Goal: Task Accomplishment & Management: Use online tool/utility

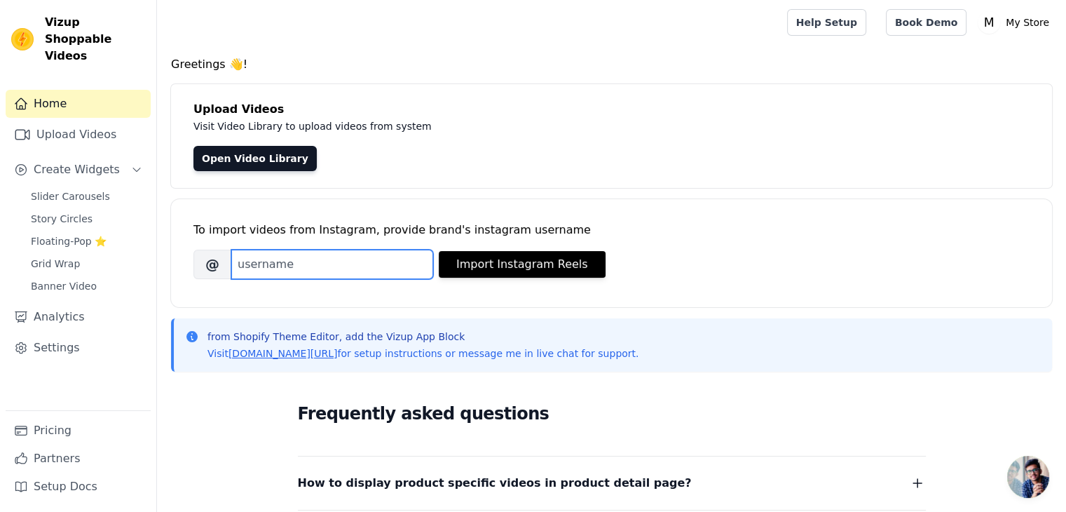
click at [362, 275] on input "Brand's Instagram Username" at bounding box center [332, 264] width 202 height 29
type input "a"
type input "myntra"
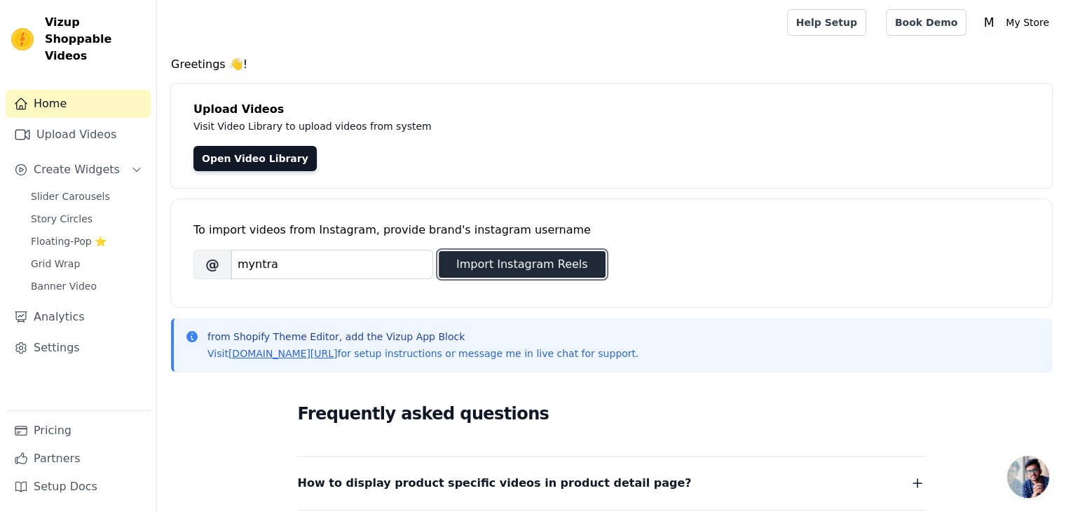
click at [484, 262] on button "Import Instagram Reels" at bounding box center [522, 264] width 167 height 27
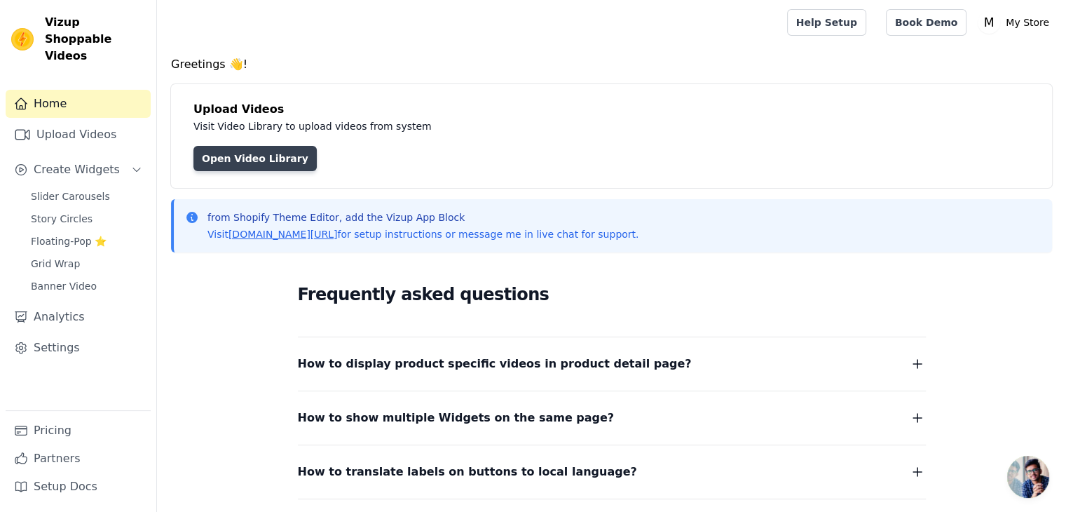
click at [275, 165] on link "Open Video Library" at bounding box center [254, 158] width 123 height 25
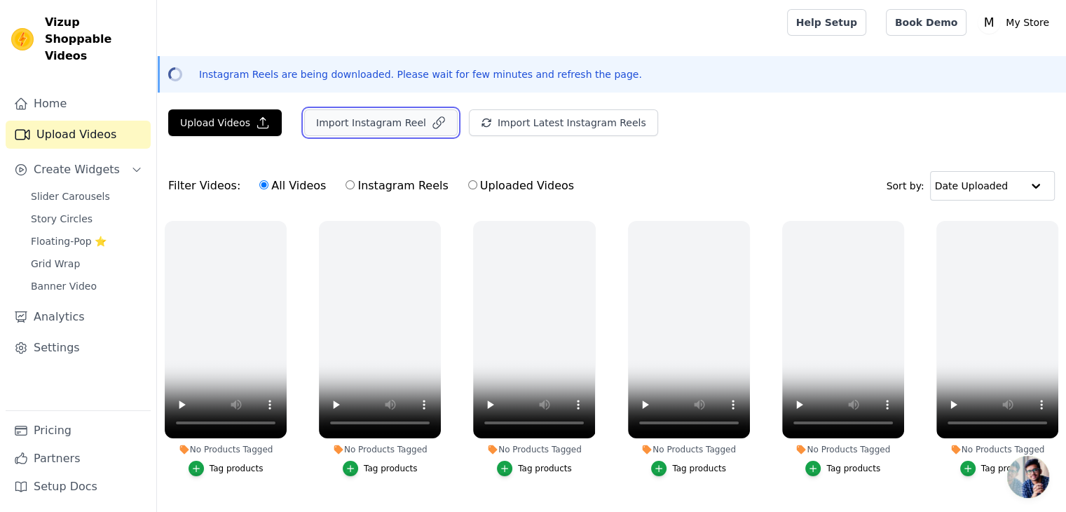
click at [350, 130] on button "Import Instagram Reel" at bounding box center [381, 122] width 154 height 27
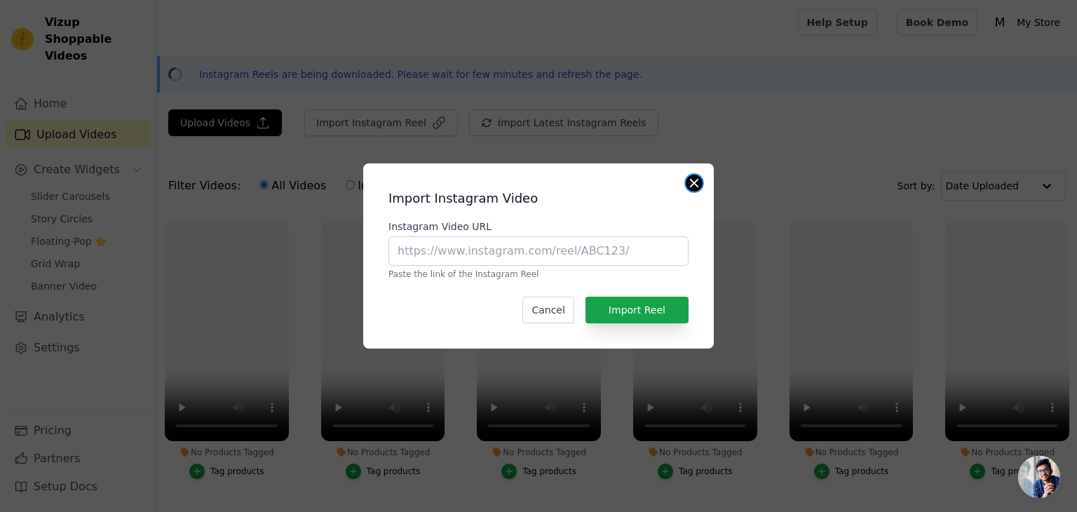
click at [693, 177] on button "Close modal" at bounding box center [694, 183] width 17 height 17
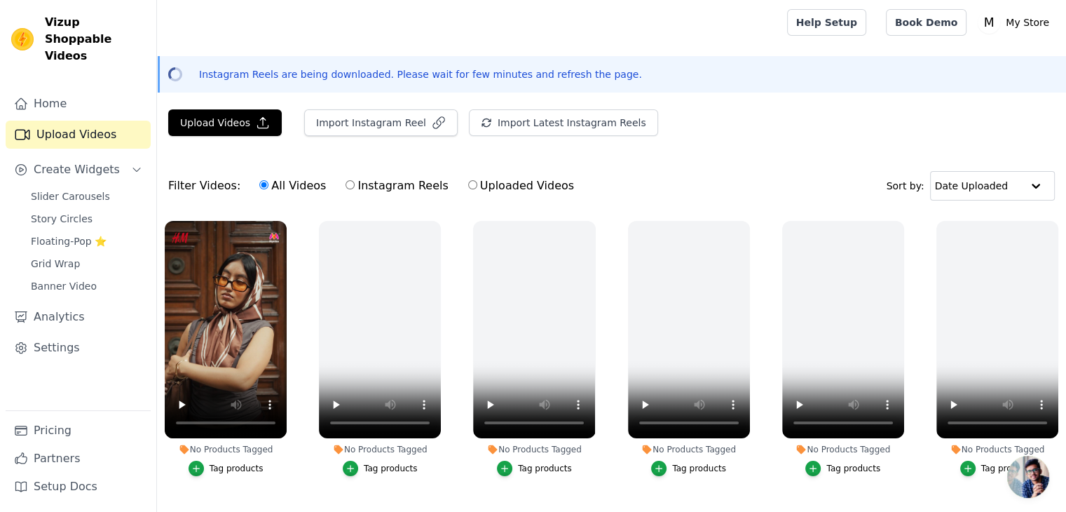
click at [163, 453] on div "No Products Tagged Tag products" at bounding box center [225, 351] width 137 height 276
click at [200, 466] on icon "button" at bounding box center [196, 468] width 10 height 10
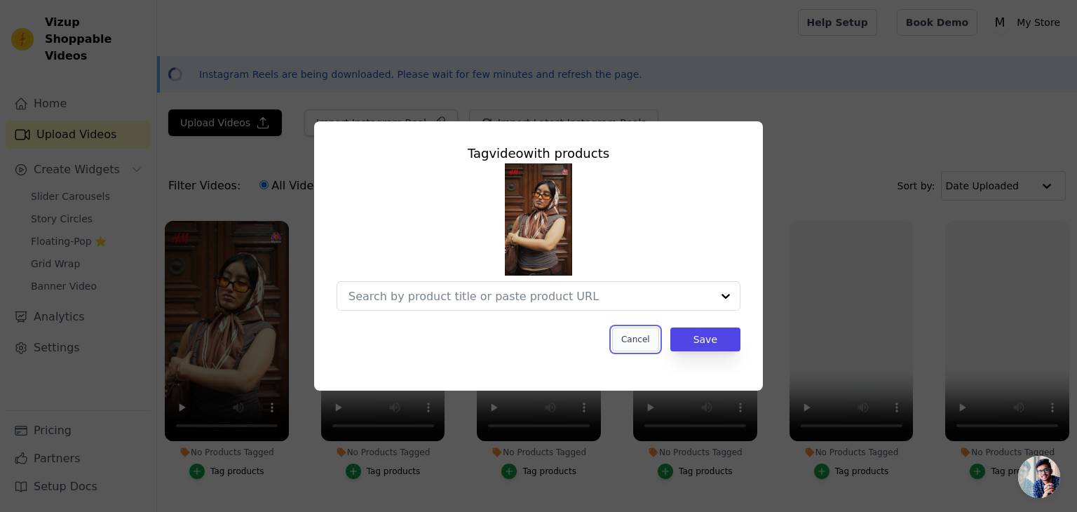
click at [635, 339] on button "Cancel" at bounding box center [635, 339] width 47 height 24
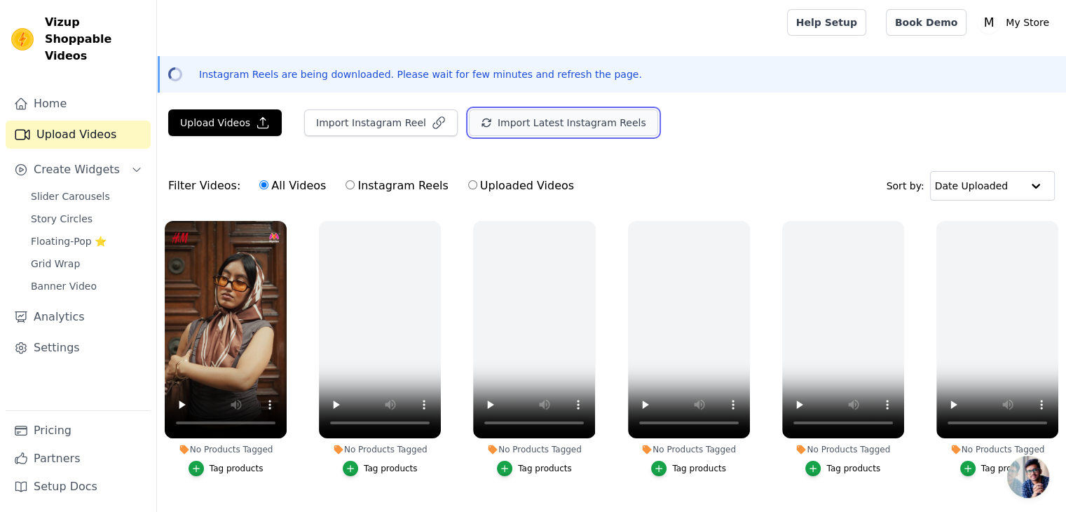
click at [557, 127] on button "Import Latest Instagram Reels" at bounding box center [563, 122] width 189 height 27
click at [0, 295] on nav "Home Upload Videos Create Widgets Slider Carousels Story Circles Floating-Pop ⭐…" at bounding box center [78, 301] width 156 height 422
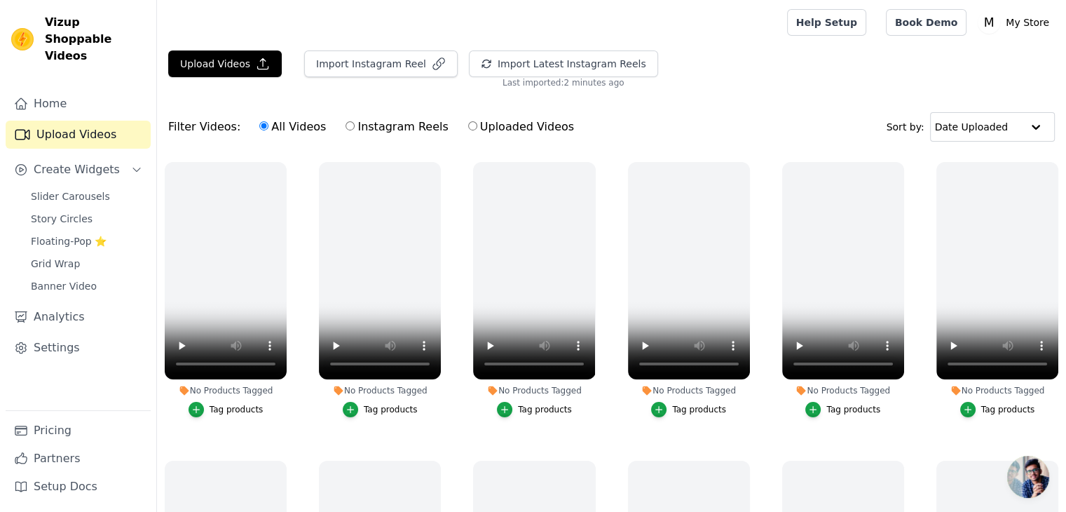
click at [165, 415] on label "No Products Tagged Tag products" at bounding box center [225, 292] width 123 height 262
click at [299, 132] on label "All Videos" at bounding box center [293, 127] width 68 height 18
click at [268, 130] on input "All Videos" at bounding box center [263, 125] width 9 height 9
click at [283, 165] on icon "button" at bounding box center [284, 165] width 6 height 6
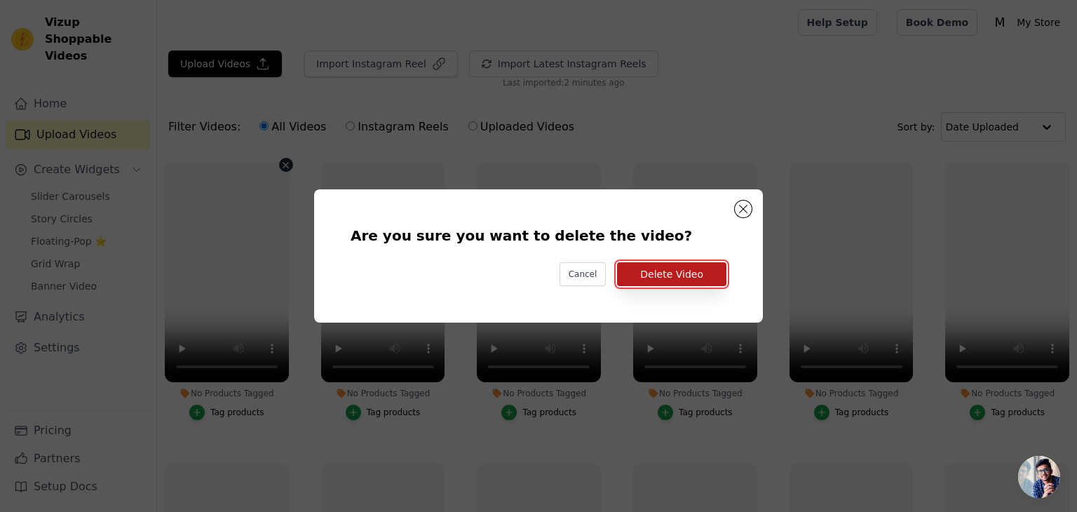
click at [659, 270] on button "Delete Video" at bounding box center [671, 274] width 109 height 24
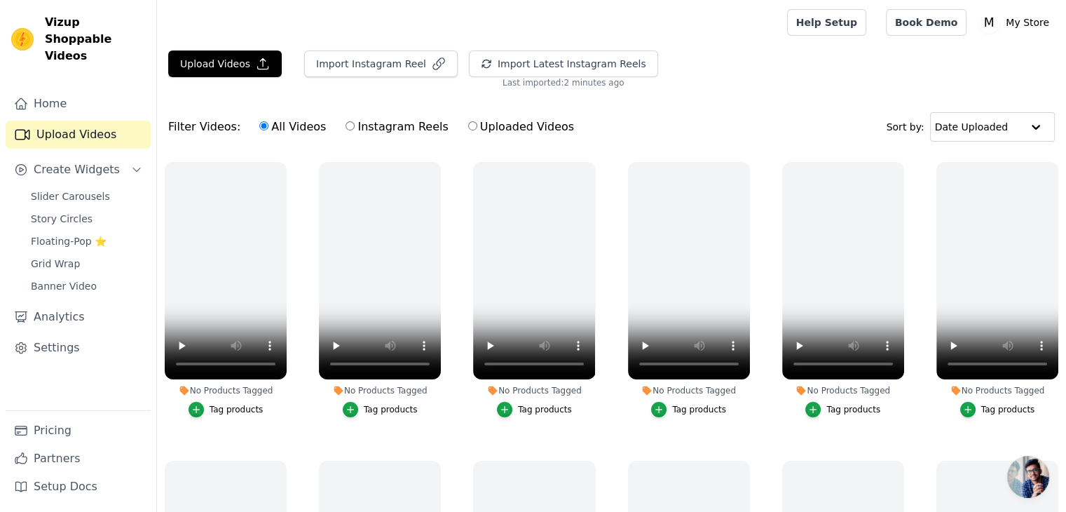
click at [468, 127] on label "Uploaded Videos" at bounding box center [521, 127] width 107 height 18
click at [468, 127] on input "Uploaded Videos" at bounding box center [472, 125] width 9 height 9
radio input "true"
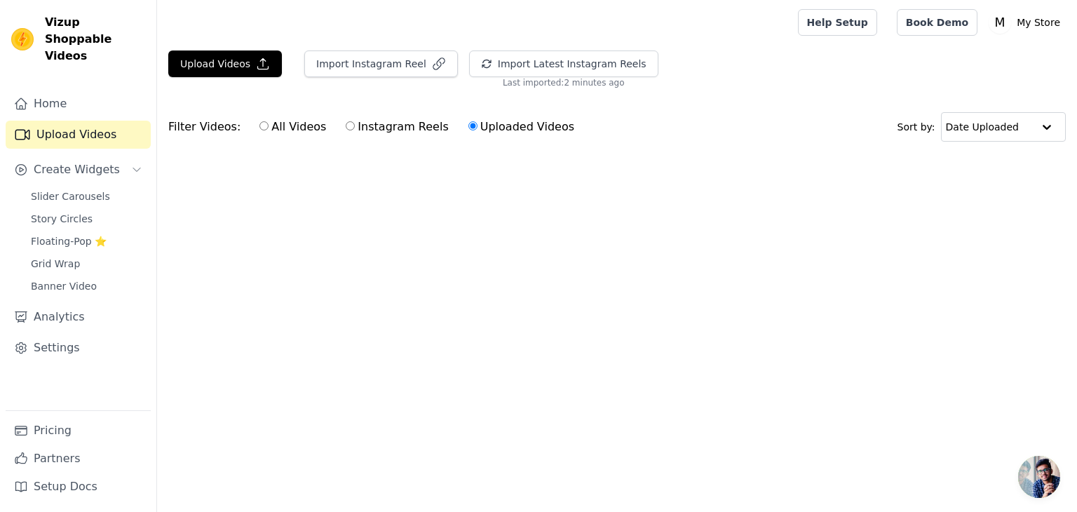
click at [292, 132] on label "All Videos" at bounding box center [293, 127] width 68 height 18
click at [268, 130] on input "All Videos" at bounding box center [263, 125] width 9 height 9
radio input "true"
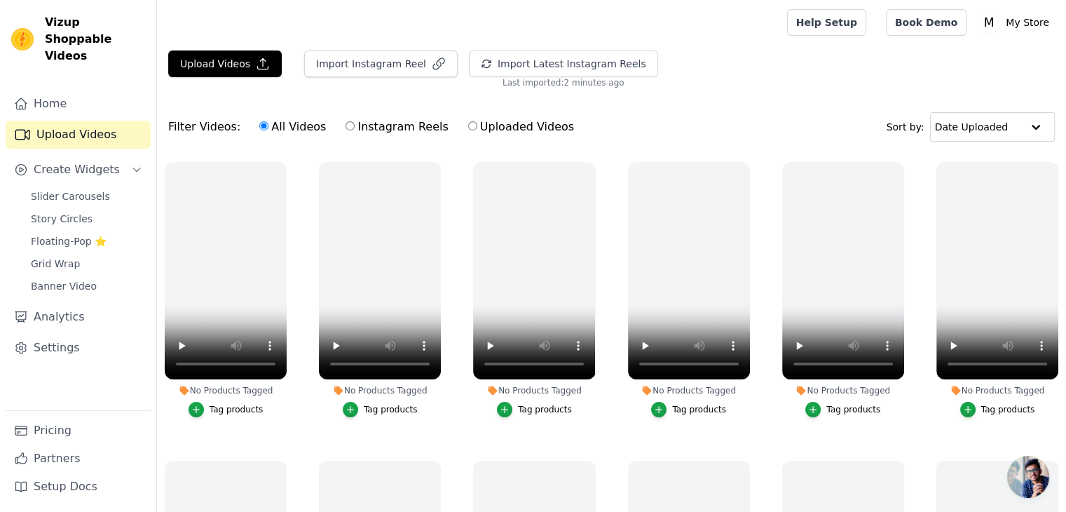
click at [350, 128] on label "Instagram Reels" at bounding box center [397, 127] width 104 height 18
click at [350, 128] on input "Instagram Reels" at bounding box center [350, 125] width 9 height 9
radio input "true"
click at [290, 130] on label "All Videos" at bounding box center [293, 127] width 68 height 18
click at [268, 130] on input "All Videos" at bounding box center [263, 125] width 9 height 9
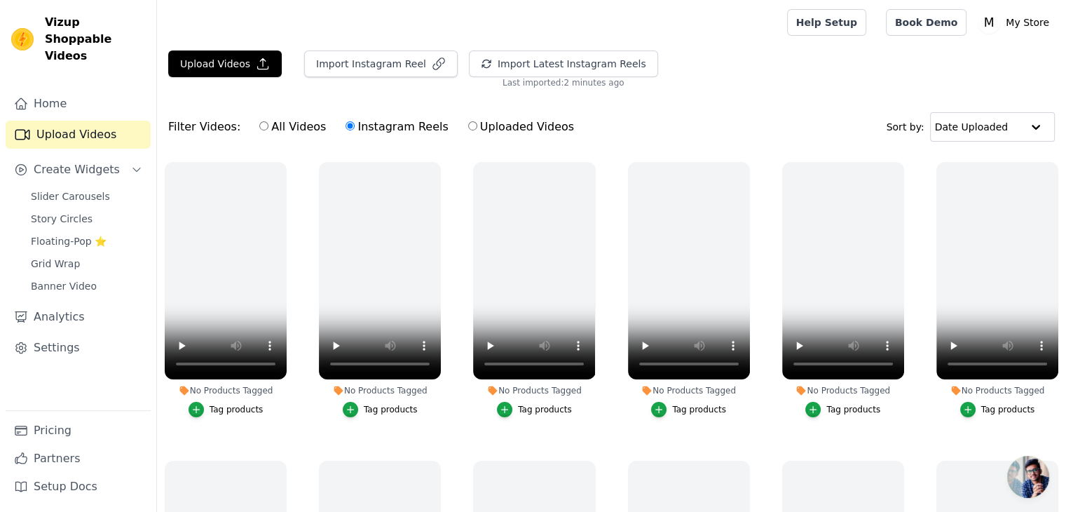
radio input "true"
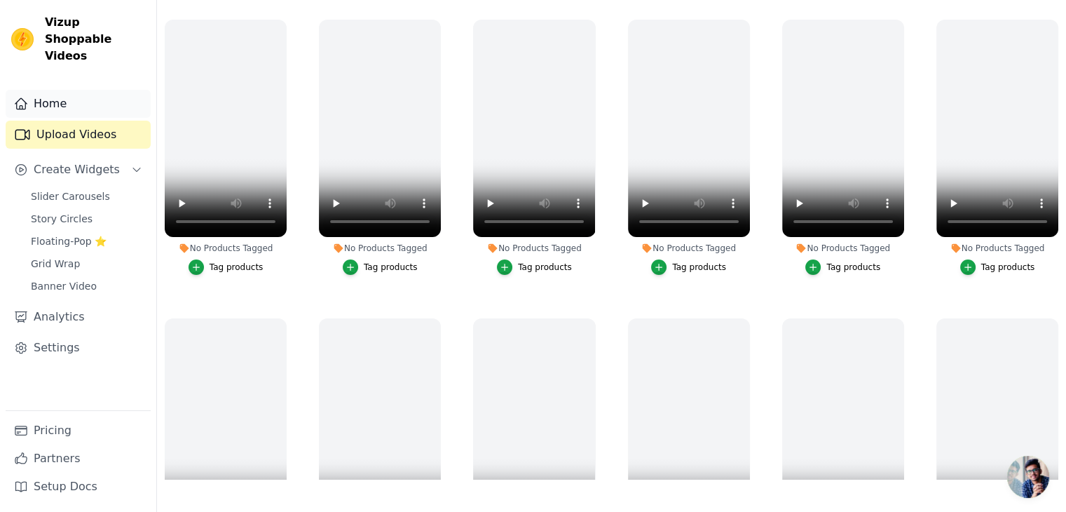
click at [90, 91] on link "Home" at bounding box center [78, 104] width 145 height 28
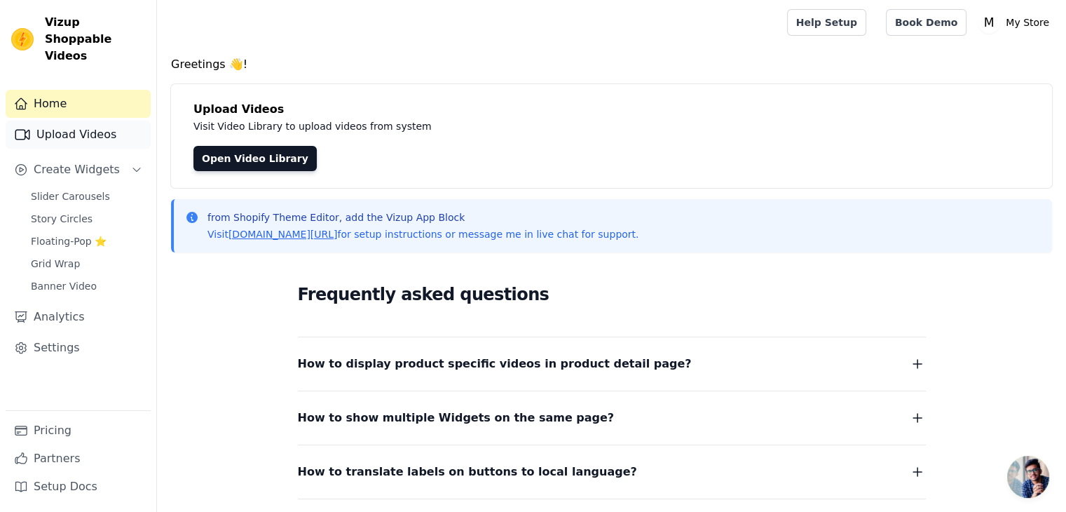
click at [88, 121] on link "Upload Videos" at bounding box center [78, 135] width 145 height 28
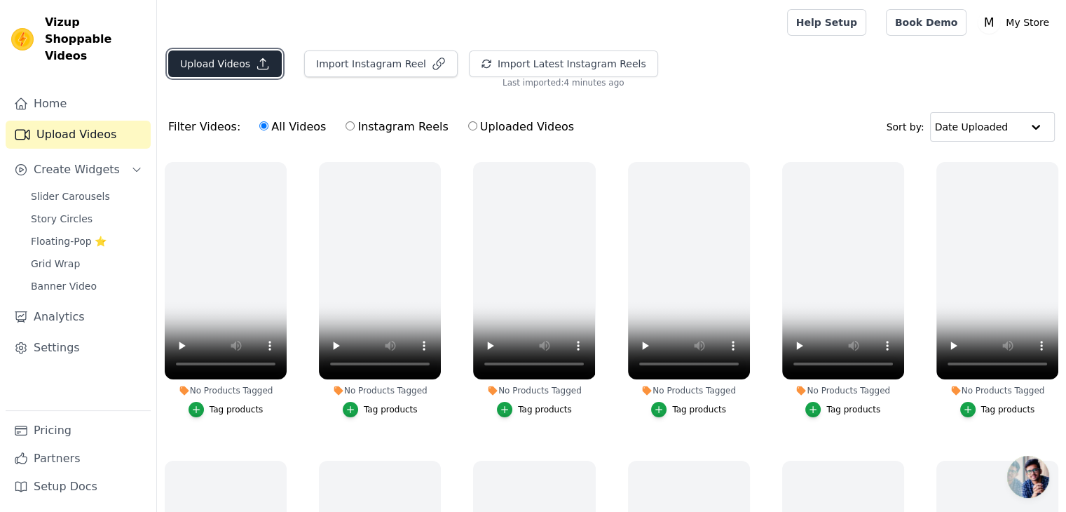
click at [260, 64] on icon "button" at bounding box center [263, 64] width 14 height 14
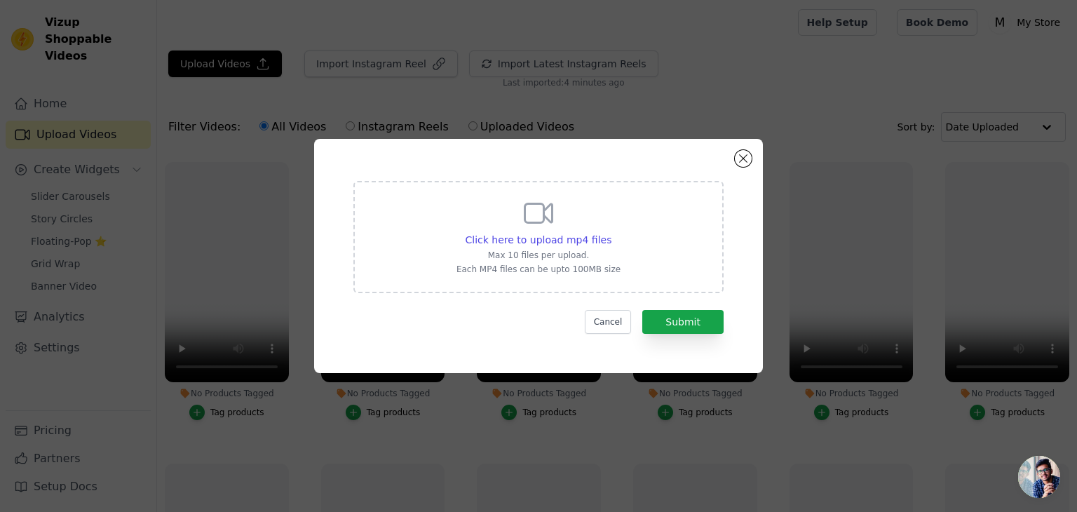
click at [574, 247] on div "Click here to upload mp4 files Max 10 files per upload. Each MP4 files can be u…" at bounding box center [538, 235] width 164 height 79
click at [611, 233] on input "Click here to upload mp4 files Max 10 files per upload. Each MP4 files can be u…" at bounding box center [611, 232] width 1 height 1
type input "C:\fakepath\My Video-2.mp4"
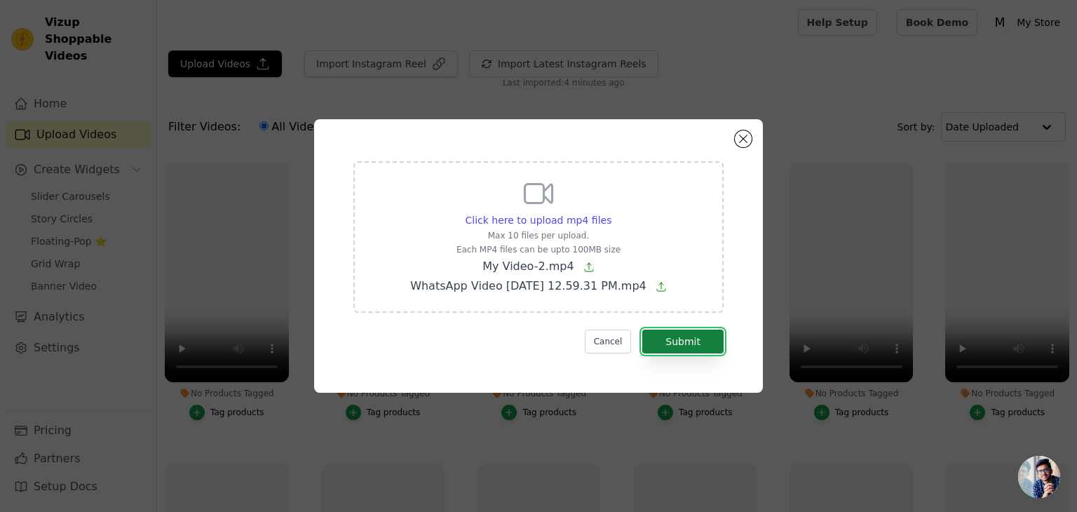
click at [703, 339] on button "Submit" at bounding box center [682, 341] width 81 height 24
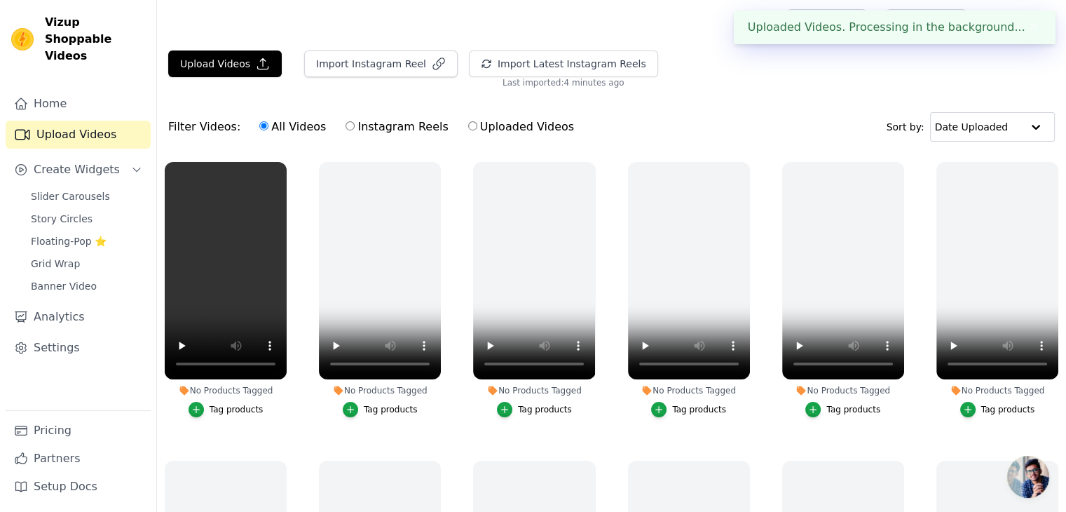
click at [785, 88] on div "Upload Videos Import Instagram Reel Import Latest Instagram Reels Import Latest…" at bounding box center [611, 335] width 909 height 571
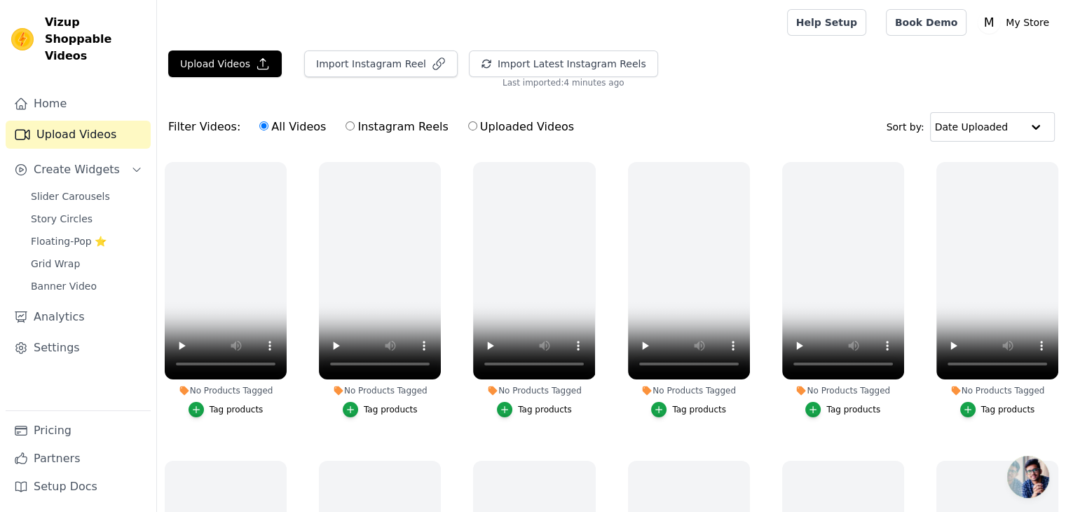
click at [780, 88] on div "Upload Videos Import Instagram Reel Import Latest Instagram Reels Import Latest…" at bounding box center [611, 69] width 909 height 38
